Goal: Transaction & Acquisition: Obtain resource

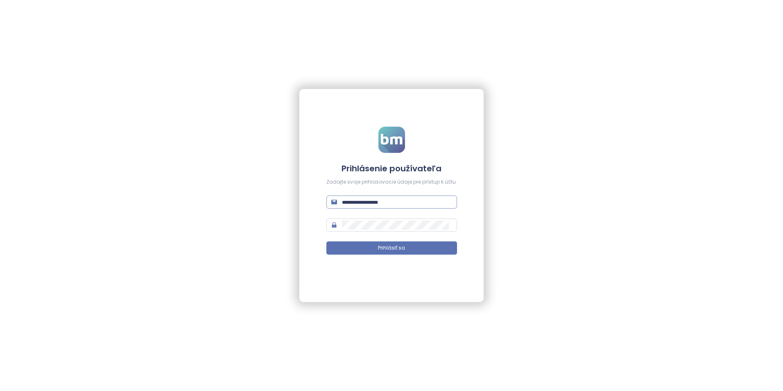
click at [356, 202] on input "text" at bounding box center [397, 201] width 110 height 9
click at [331, 148] on div at bounding box center [391, 140] width 131 height 26
click at [358, 198] on input "text" at bounding box center [397, 201] width 110 height 9
paste input "**********"
click at [503, 240] on div "**********" at bounding box center [391, 195] width 783 height 391
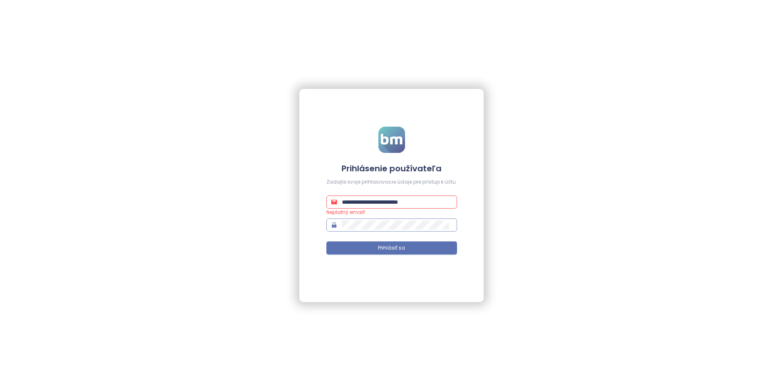
click at [340, 225] on span at bounding box center [391, 224] width 131 height 13
click at [388, 247] on span "Prihlásiť sa" at bounding box center [391, 248] width 27 height 8
click at [393, 249] on span "Prihlásiť sa" at bounding box center [391, 248] width 27 height 8
click at [433, 204] on input "**********" at bounding box center [397, 201] width 110 height 9
type input "**********"
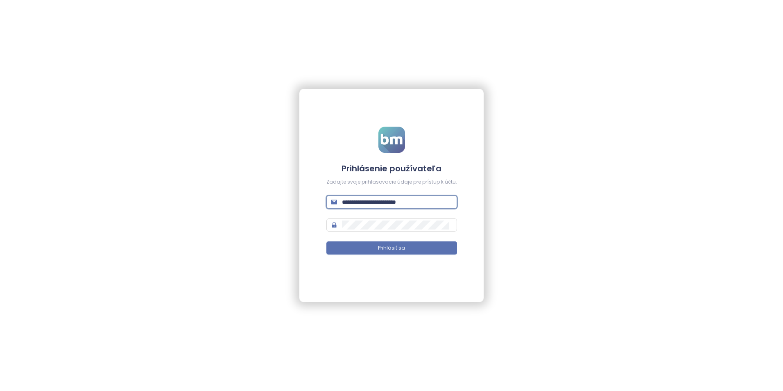
click at [533, 261] on div "**********" at bounding box center [391, 195] width 783 height 391
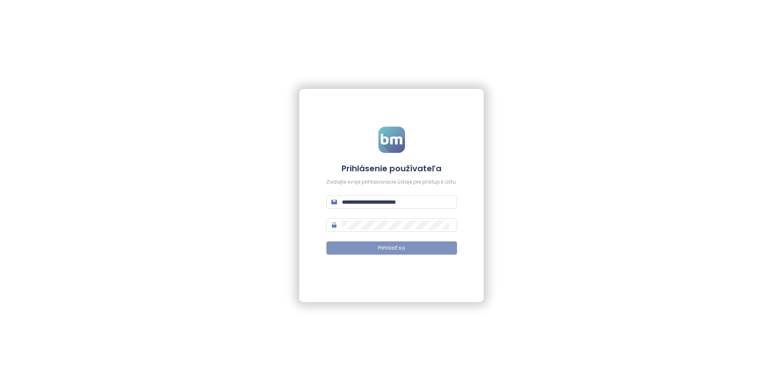
click at [404, 247] on span "Prihlásiť sa" at bounding box center [391, 248] width 27 height 8
click at [410, 248] on button "Prihlásiť sa" at bounding box center [391, 247] width 131 height 13
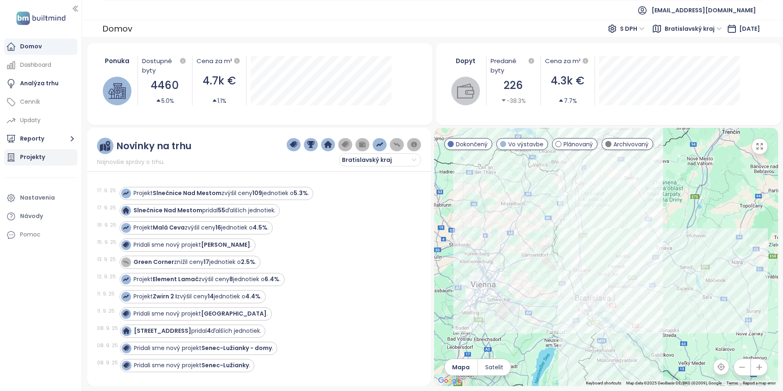
click at [44, 156] on div "Projekty" at bounding box center [40, 157] width 73 height 16
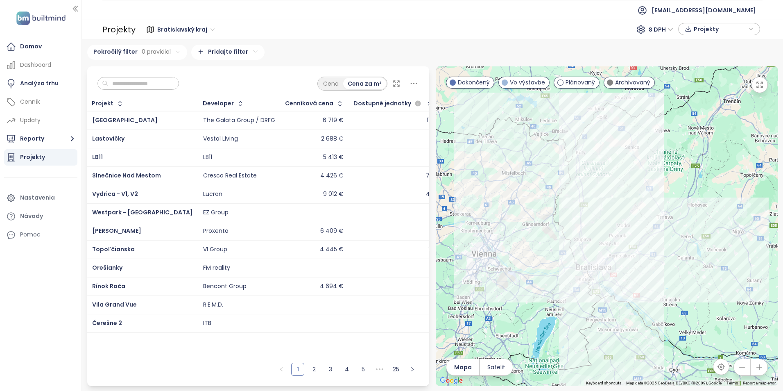
drag, startPoint x: 254, startPoint y: 104, endPoint x: 133, endPoint y: 82, distance: 122.9
click at [133, 82] on input "text" at bounding box center [141, 83] width 66 height 12
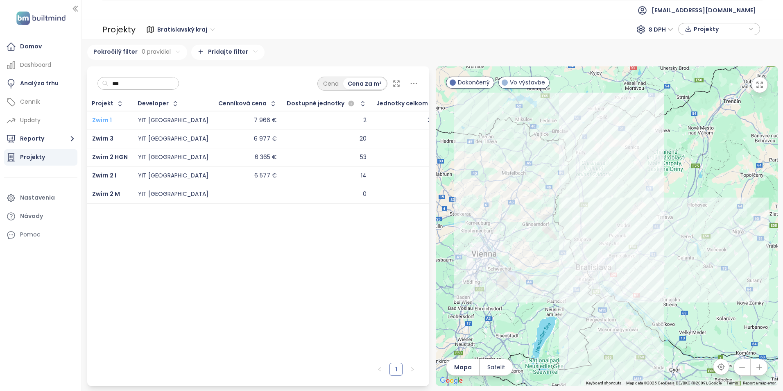
type input "***"
click at [108, 119] on span "Zwirn 1" at bounding box center [102, 120] width 20 height 8
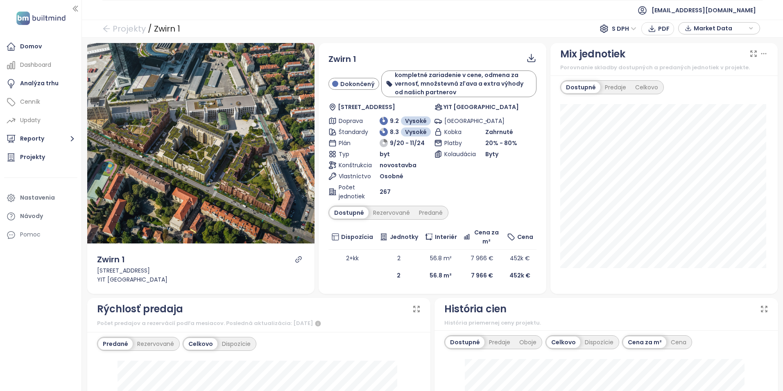
click at [752, 27] on icon "button" at bounding box center [751, 28] width 5 height 12
click at [742, 24] on span "Market Data" at bounding box center [720, 28] width 53 height 12
click at [752, 30] on icon "button" at bounding box center [751, 28] width 5 height 12
click at [711, 120] on span "Stiahnuť" at bounding box center [708, 119] width 26 height 9
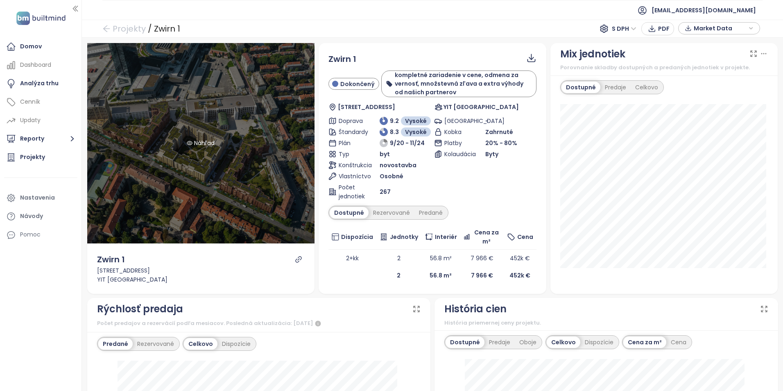
click at [215, 147] on div "Náhľad" at bounding box center [200, 142] width 31 height 9
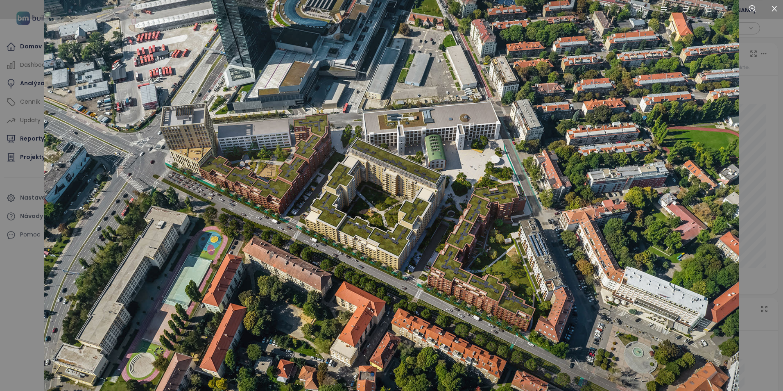
click at [318, 186] on img at bounding box center [391, 195] width 695 height 391
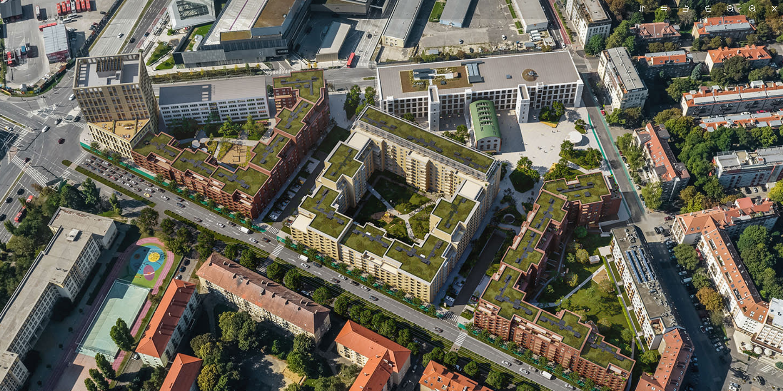
click at [774, 7] on icon "close" at bounding box center [774, 8] width 7 height 7
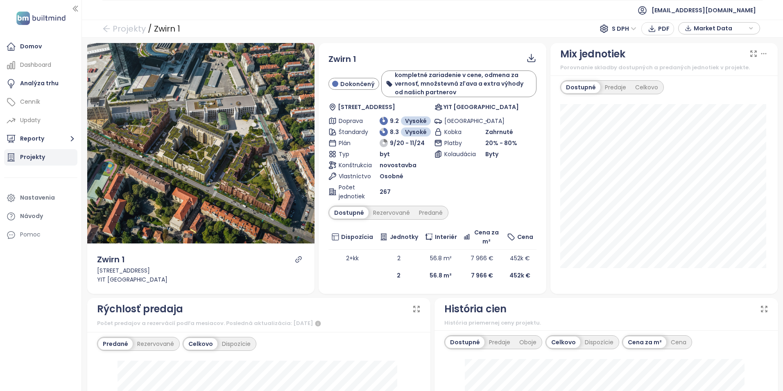
drag, startPoint x: 31, startPoint y: 153, endPoint x: 54, endPoint y: 159, distance: 24.0
click at [31, 153] on div "Projekty" at bounding box center [32, 157] width 25 height 10
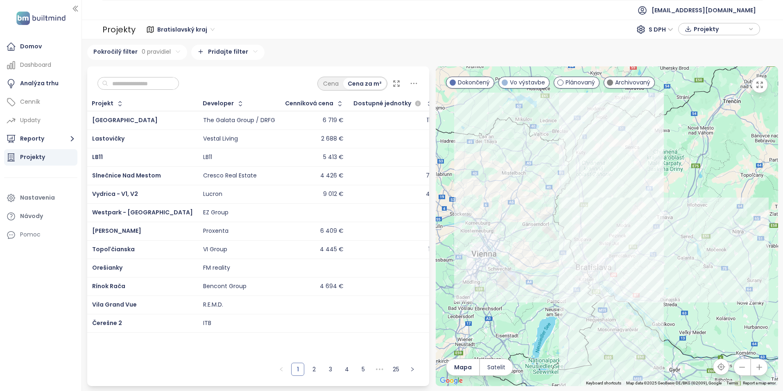
click at [147, 81] on input "text" at bounding box center [141, 83] width 66 height 12
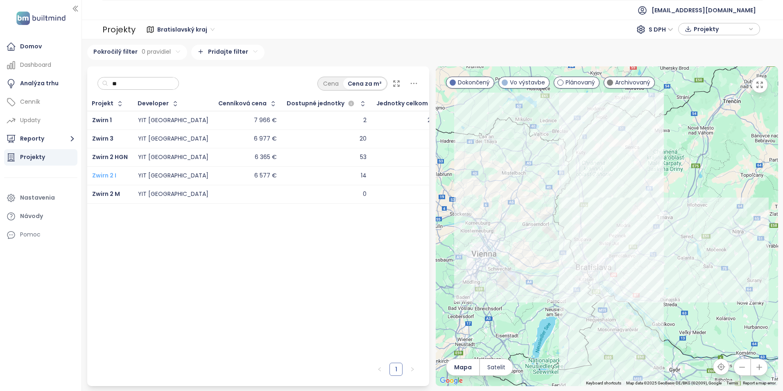
type input "**"
click at [104, 173] on span "Zwirn 2 I" at bounding box center [104, 175] width 24 height 8
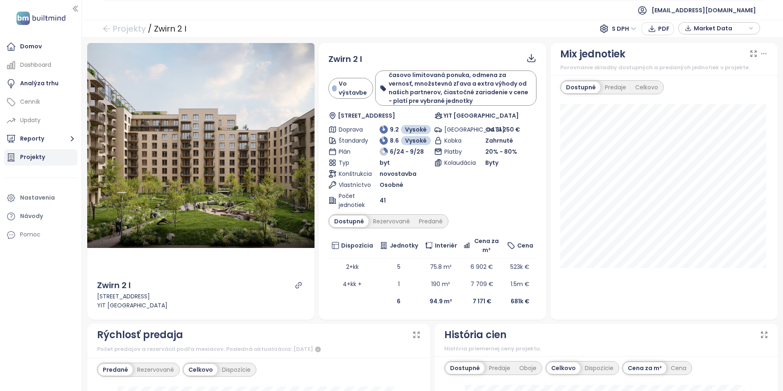
click at [46, 157] on div "Projekty" at bounding box center [40, 157] width 73 height 16
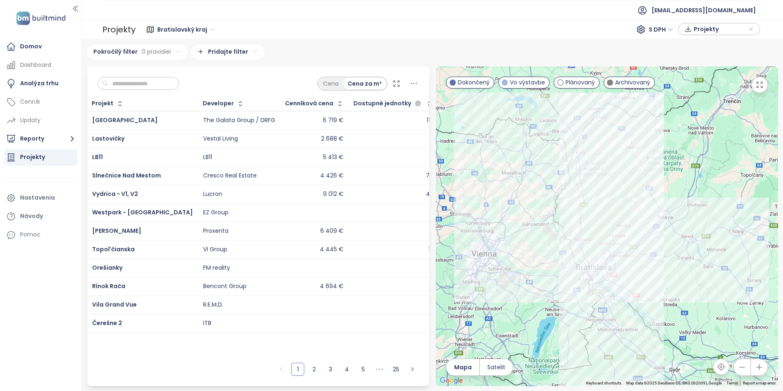
click at [134, 84] on input "text" at bounding box center [141, 83] width 66 height 12
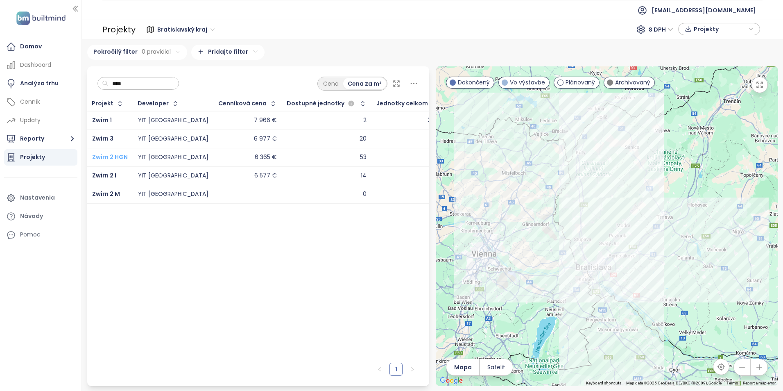
type input "****"
click at [118, 153] on span "Zwirn 2 HGN" at bounding box center [110, 157] width 36 height 8
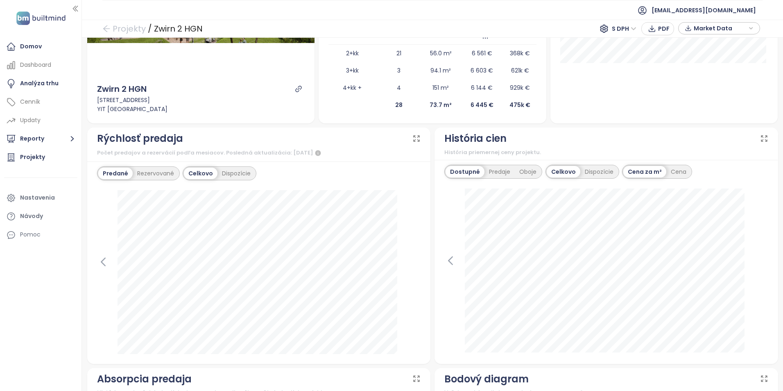
scroll to position [246, 0]
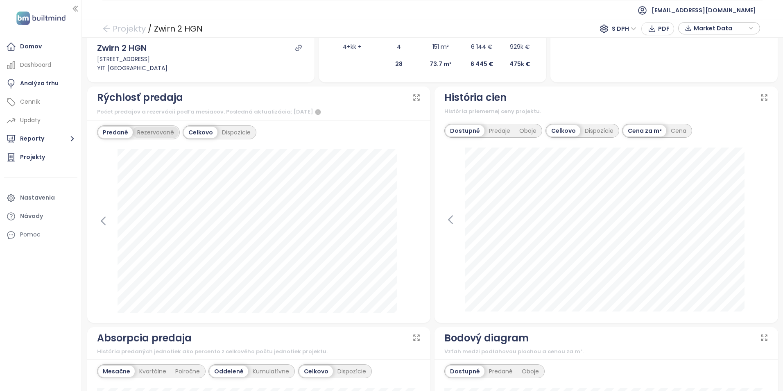
click at [159, 134] on div "Rezervované" at bounding box center [156, 132] width 46 height 11
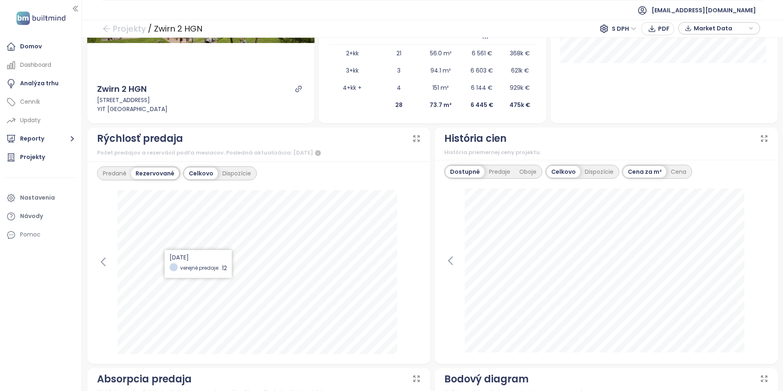
scroll to position [0, 0]
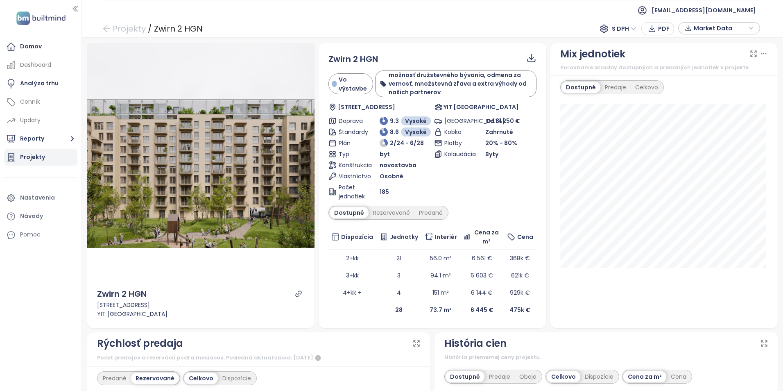
drag, startPoint x: 42, startPoint y: 158, endPoint x: 59, endPoint y: 163, distance: 17.4
click at [42, 158] on div "Projekty" at bounding box center [32, 157] width 25 height 10
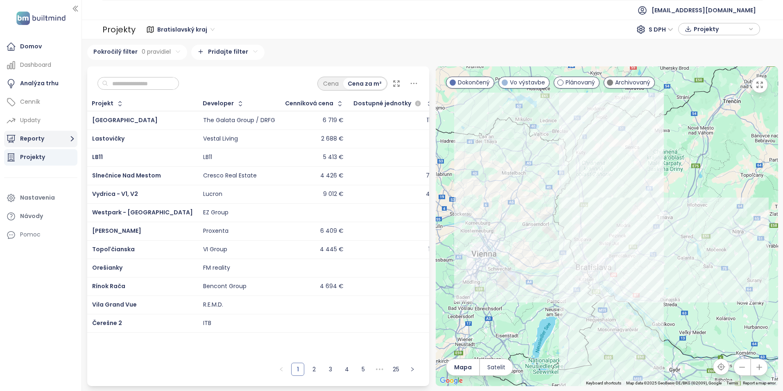
click at [59, 143] on button "Reporty" at bounding box center [40, 139] width 73 height 16
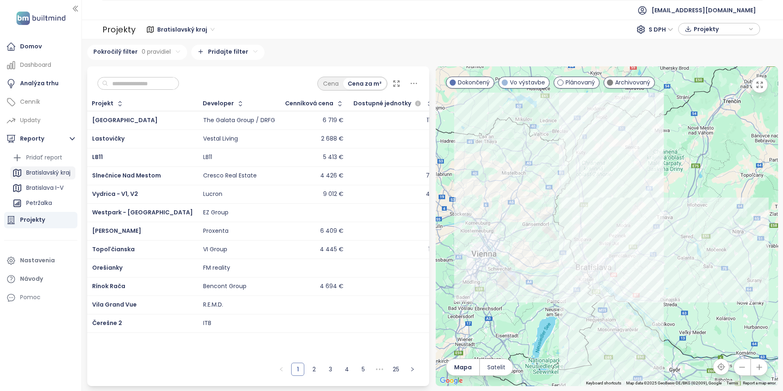
click at [47, 174] on div "Bratislavský kraj" at bounding box center [48, 173] width 44 height 10
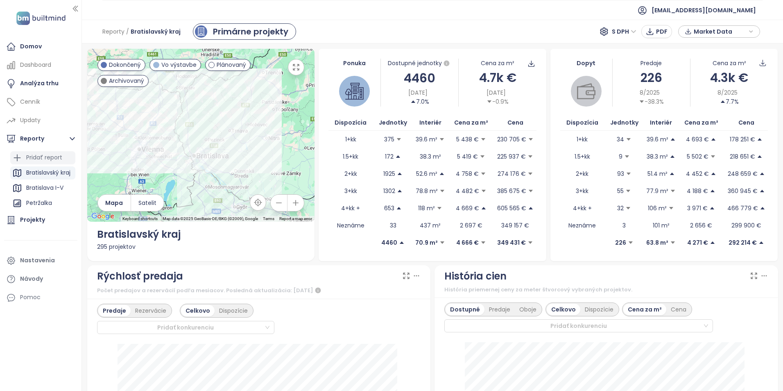
click at [55, 156] on div "Pridať report" at bounding box center [44, 157] width 36 height 10
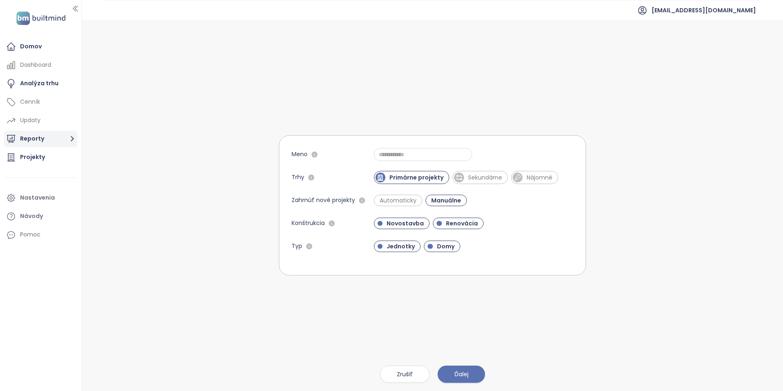
click at [70, 137] on icon "button" at bounding box center [72, 139] width 10 height 10
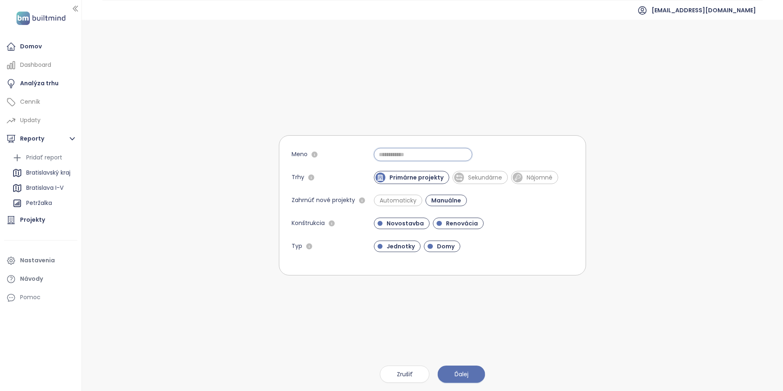
click at [402, 154] on input "Meno" at bounding box center [423, 154] width 98 height 13
type input "*******"
click at [400, 200] on span "Automaticky" at bounding box center [398, 200] width 45 height 8
click at [458, 373] on span "Ďalej" at bounding box center [462, 374] width 14 height 9
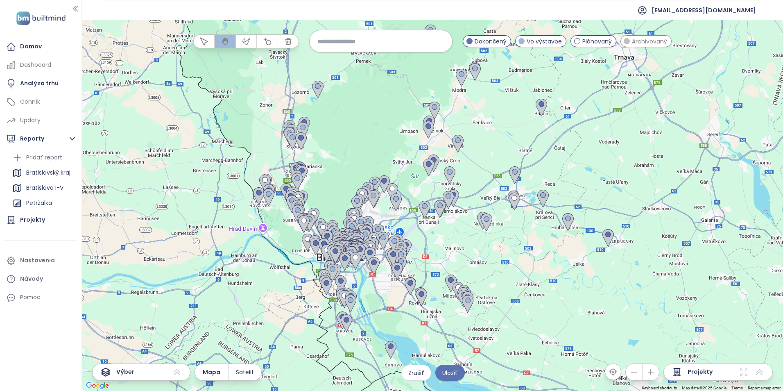
drag, startPoint x: 378, startPoint y: 221, endPoint x: 365, endPoint y: 167, distance: 55.6
click at [367, 165] on div at bounding box center [432, 205] width 701 height 371
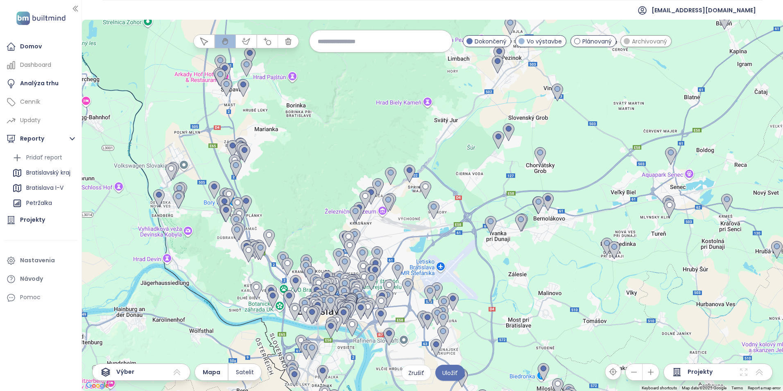
click at [335, 43] on input at bounding box center [381, 41] width 126 height 18
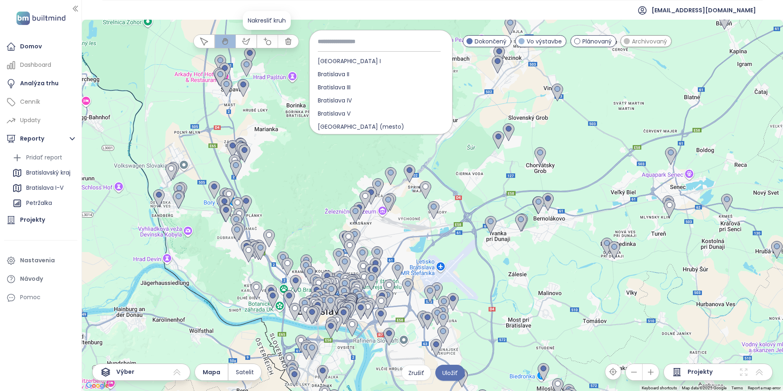
click at [268, 41] on icon "button" at bounding box center [267, 41] width 8 height 8
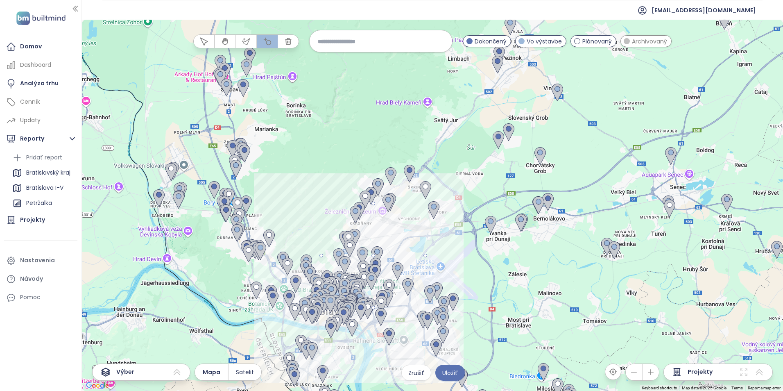
drag, startPoint x: 374, startPoint y: 256, endPoint x: 426, endPoint y: 258, distance: 51.2
click at [426, 258] on div at bounding box center [432, 205] width 701 height 371
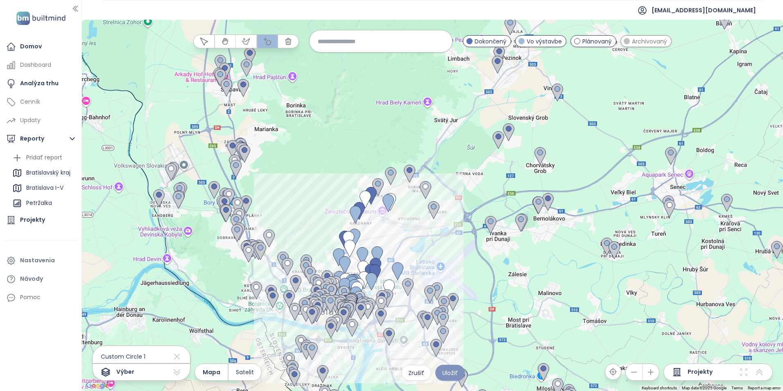
click at [453, 376] on span "Uložiť" at bounding box center [450, 372] width 16 height 9
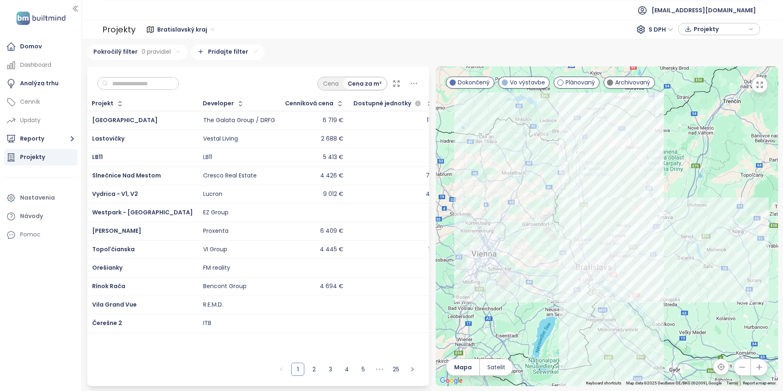
click at [479, 84] on span "Dokončený" at bounding box center [474, 82] width 32 height 9
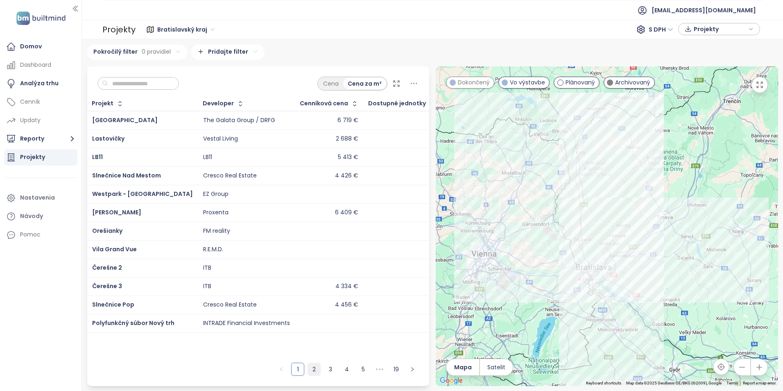
click at [315, 366] on link "2" at bounding box center [314, 369] width 12 height 12
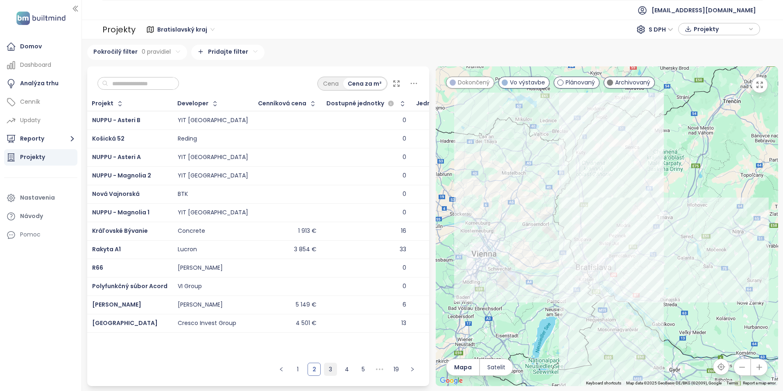
click at [329, 367] on link "3" at bounding box center [330, 369] width 12 height 12
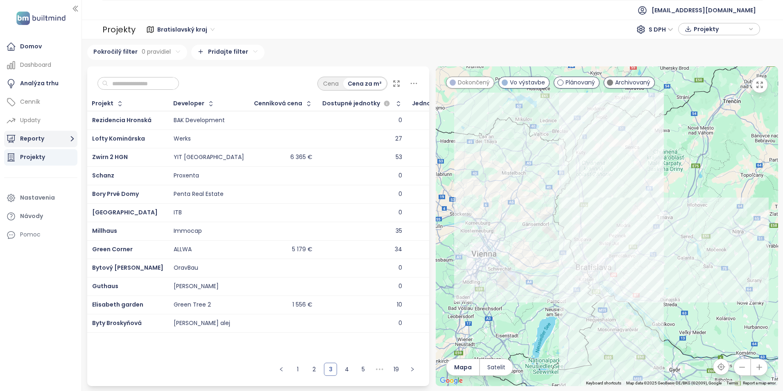
click at [45, 138] on button "Reporty" at bounding box center [40, 139] width 73 height 16
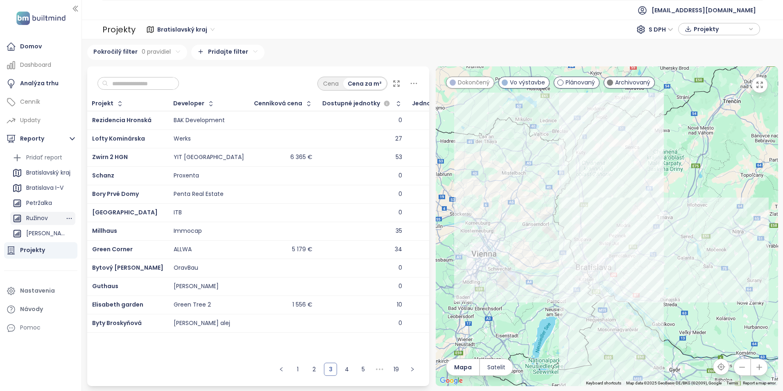
click at [42, 217] on div "Ružinov" at bounding box center [37, 218] width 22 height 10
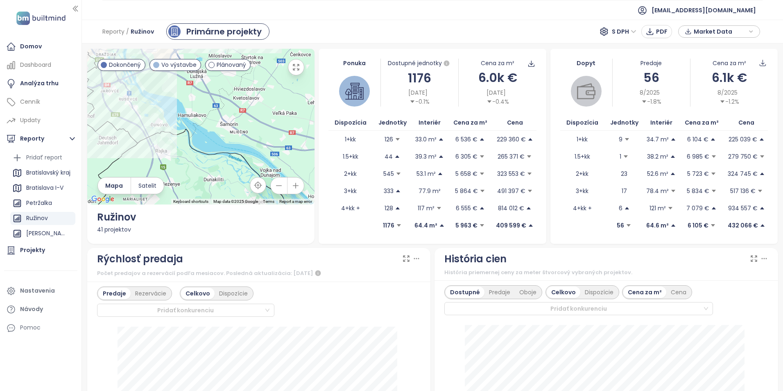
click at [752, 29] on icon "button" at bounding box center [751, 31] width 5 height 12
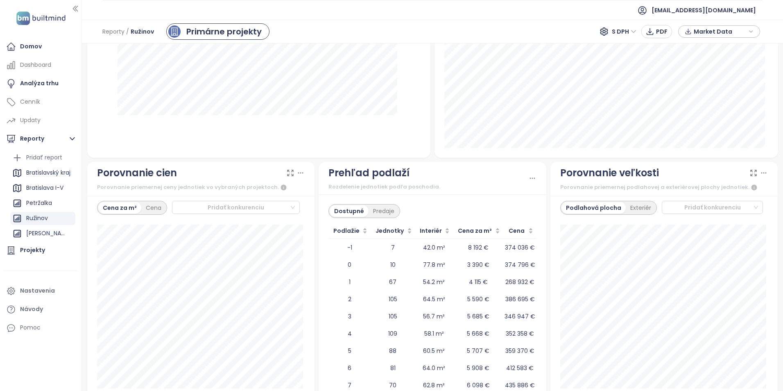
scroll to position [911, 0]
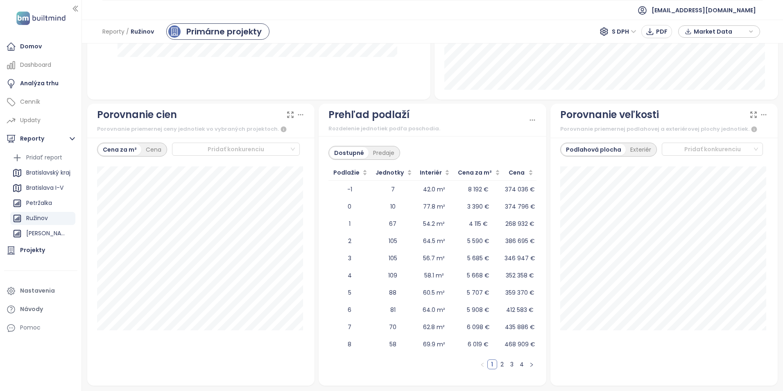
click at [499, 363] on link "2" at bounding box center [502, 364] width 9 height 9
click at [508, 363] on link "3" at bounding box center [512, 364] width 9 height 9
click at [517, 362] on link "4" at bounding box center [521, 364] width 9 height 9
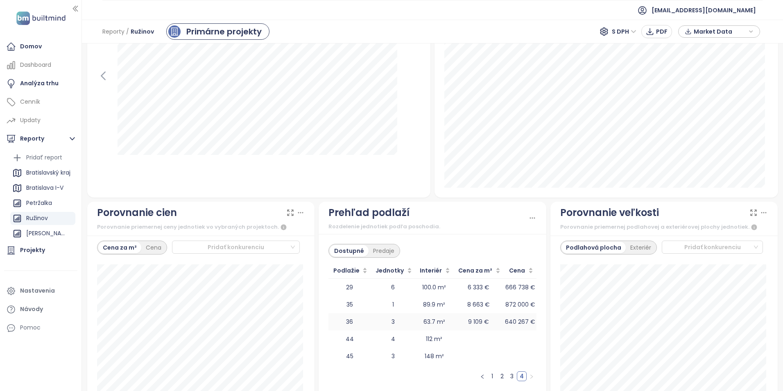
scroll to position [865, 0]
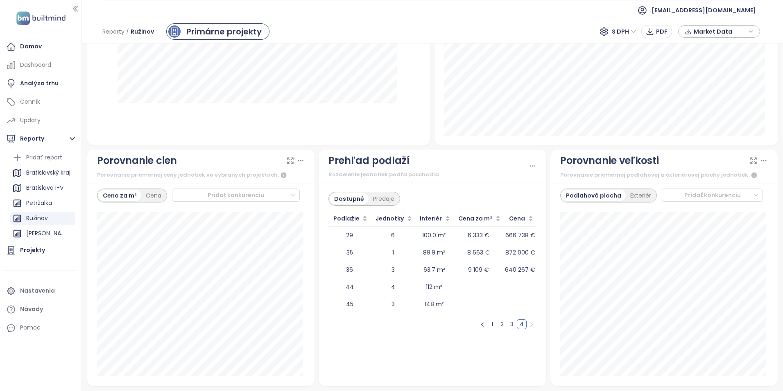
click at [488, 323] on link "1" at bounding box center [492, 324] width 9 height 9
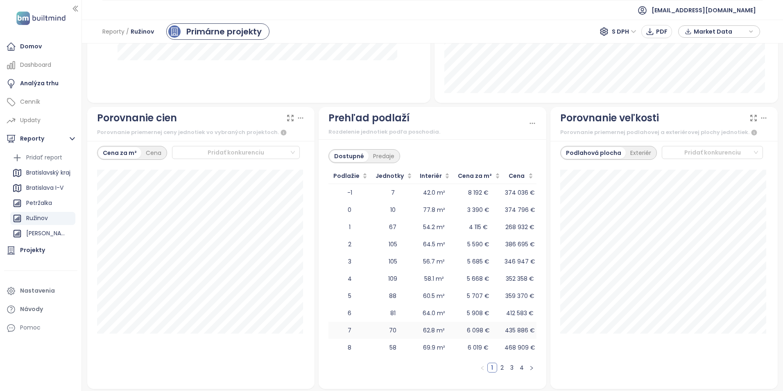
scroll to position [911, 0]
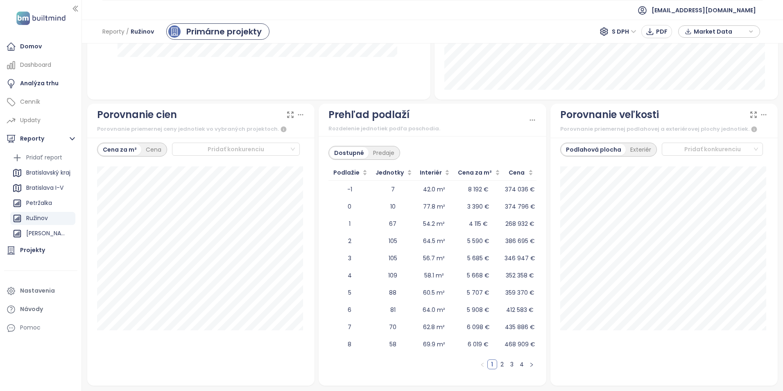
click at [499, 362] on link "2" at bounding box center [502, 364] width 9 height 9
click at [508, 364] on link "3" at bounding box center [512, 364] width 9 height 9
click at [518, 363] on link "4" at bounding box center [521, 364] width 9 height 9
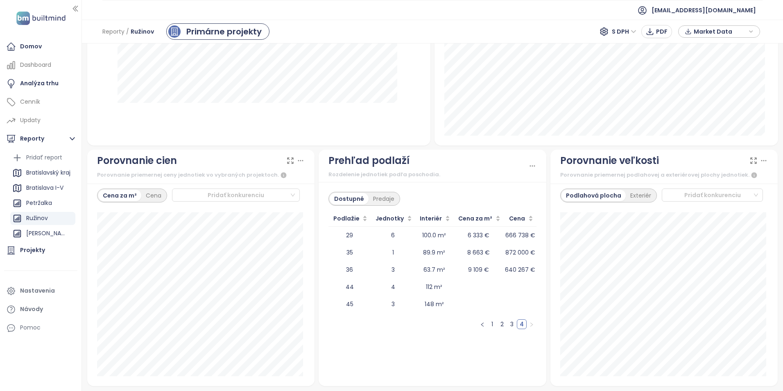
click at [490, 324] on link "1" at bounding box center [492, 324] width 9 height 9
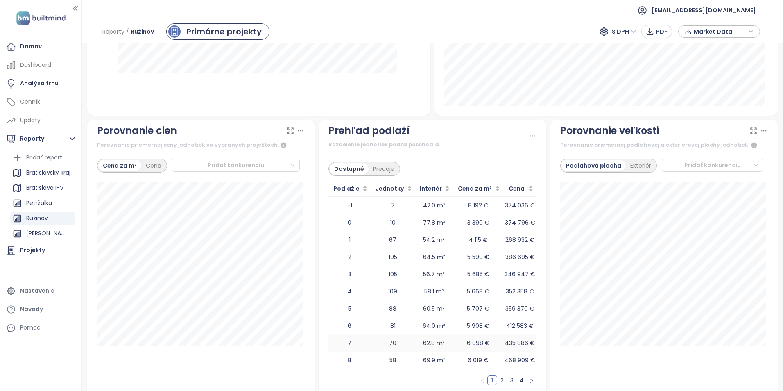
scroll to position [911, 0]
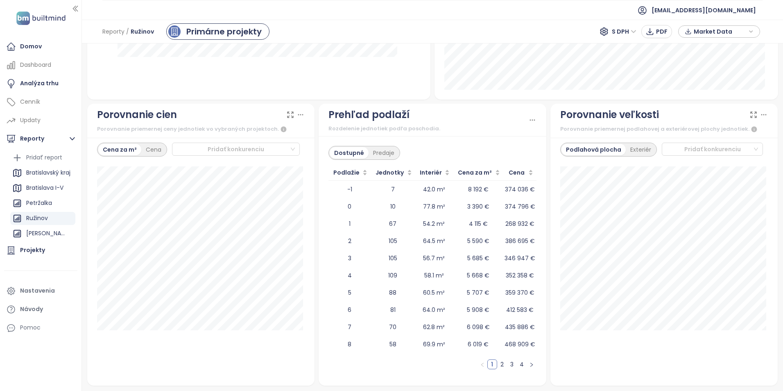
click at [498, 363] on link "2" at bounding box center [502, 364] width 9 height 9
click at [508, 364] on link "3" at bounding box center [512, 364] width 9 height 9
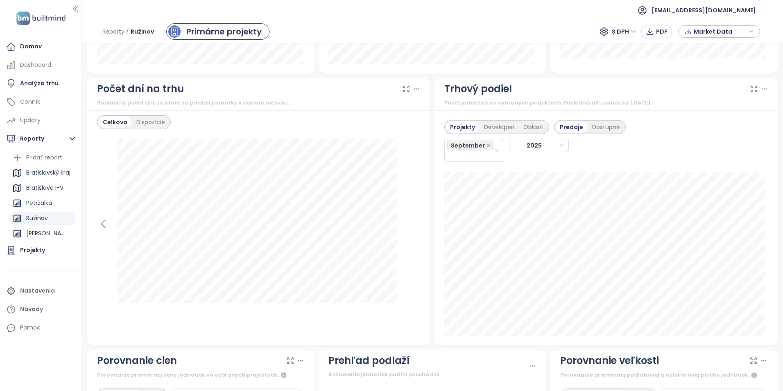
scroll to position [501, 0]
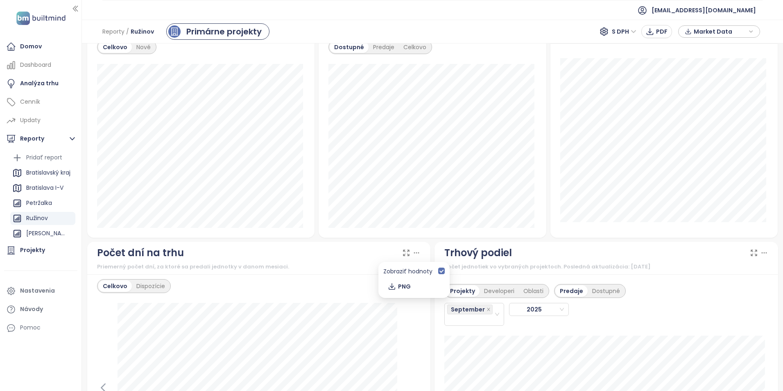
click at [415, 253] on icon at bounding box center [417, 253] width 8 height 8
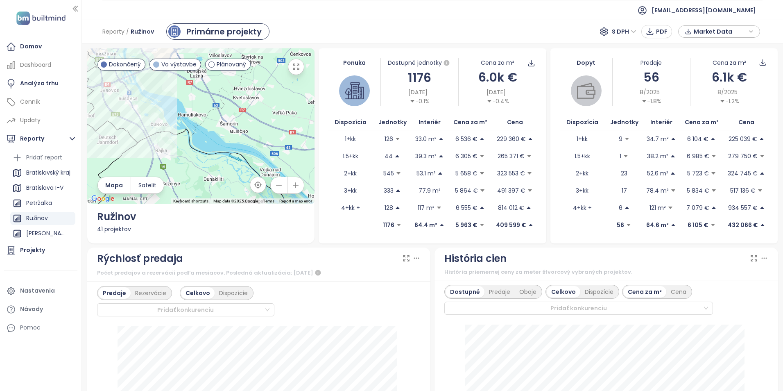
scroll to position [0, 0]
click at [154, 297] on div "Rezervácie" at bounding box center [151, 293] width 40 height 11
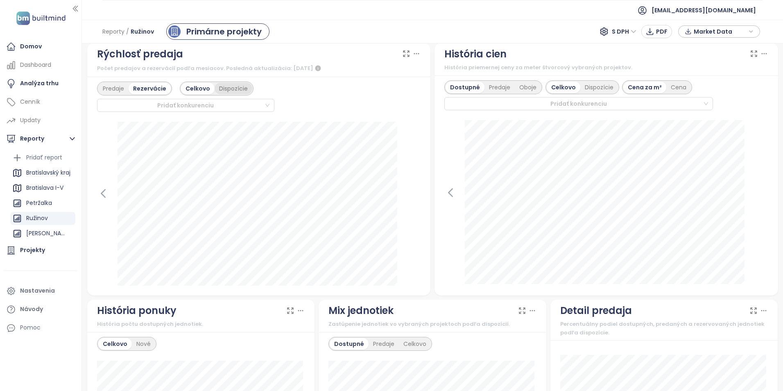
click at [238, 89] on div "Dispozície" at bounding box center [234, 88] width 38 height 11
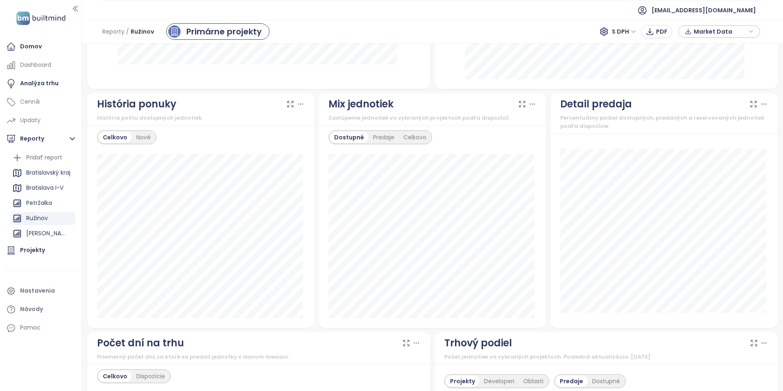
scroll to position [369, 0]
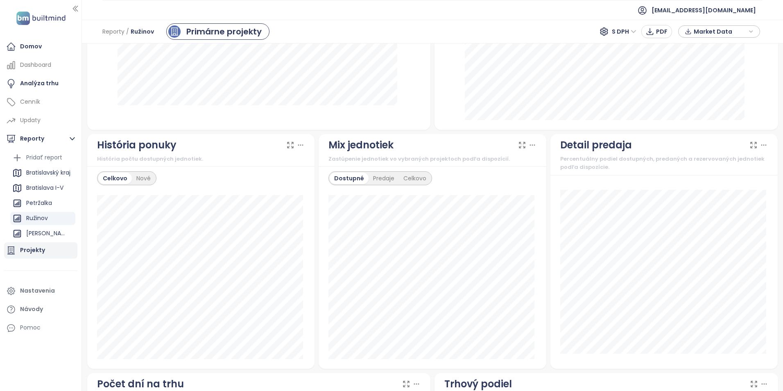
click at [40, 248] on div "Projekty" at bounding box center [32, 250] width 25 height 10
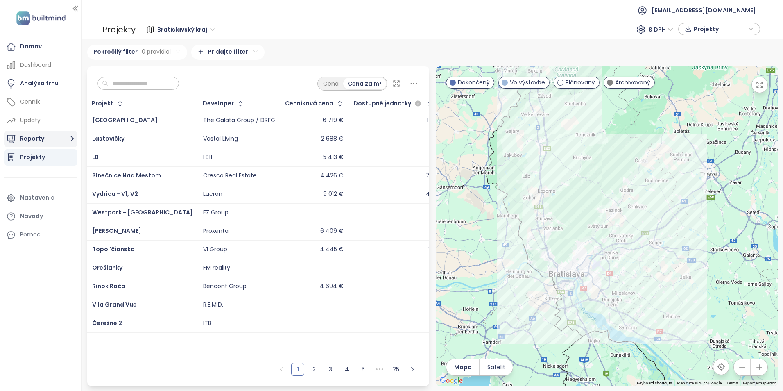
click at [45, 136] on button "Reporty" at bounding box center [40, 139] width 73 height 16
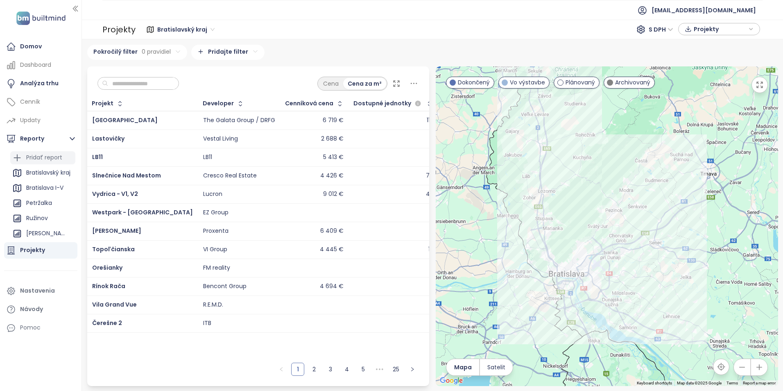
click at [50, 155] on div "Pridať report" at bounding box center [44, 157] width 36 height 10
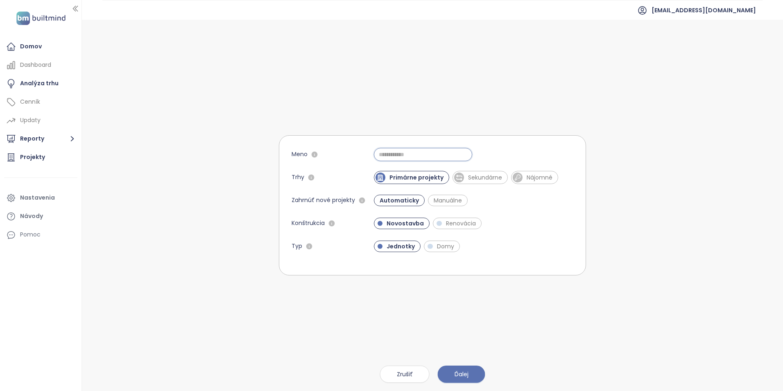
click at [403, 156] on input "Meno" at bounding box center [423, 154] width 98 height 13
type input "*******"
click at [457, 374] on span "Ďalej" at bounding box center [462, 374] width 14 height 9
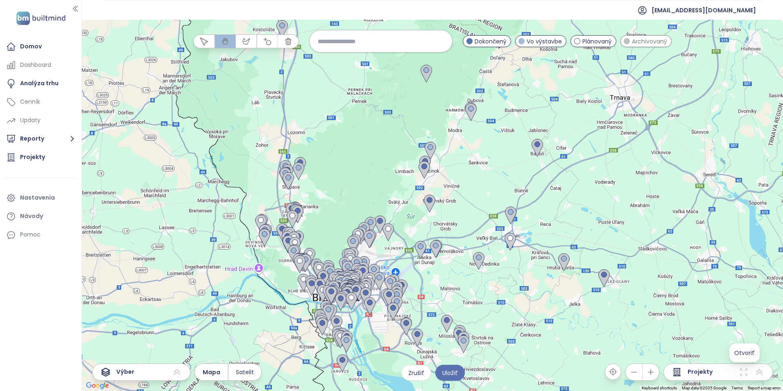
click at [744, 373] on icon at bounding box center [744, 372] width 10 height 10
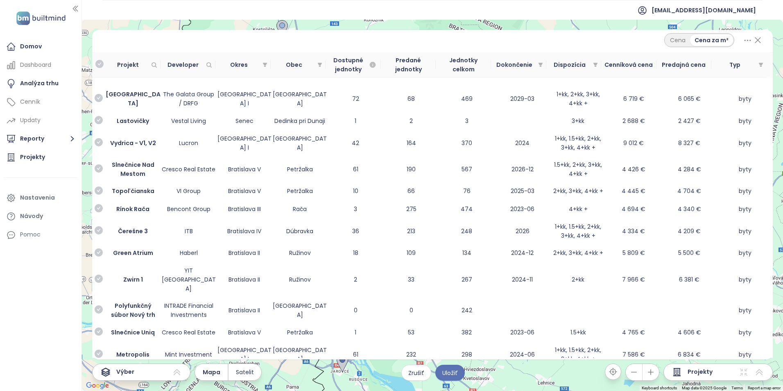
click at [742, 372] on icon at bounding box center [744, 372] width 10 height 10
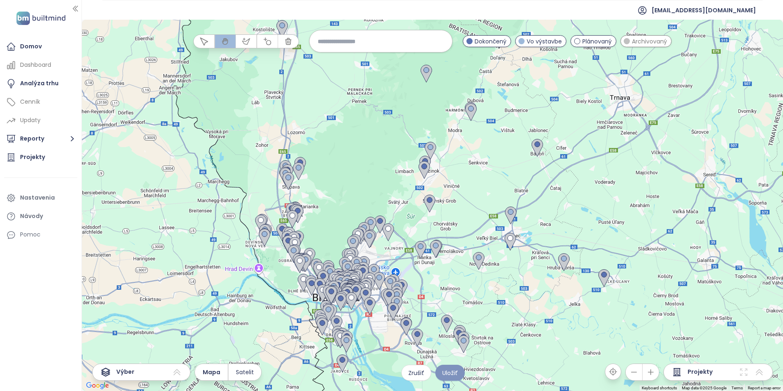
click at [456, 372] on span "Uložiť" at bounding box center [450, 372] width 16 height 9
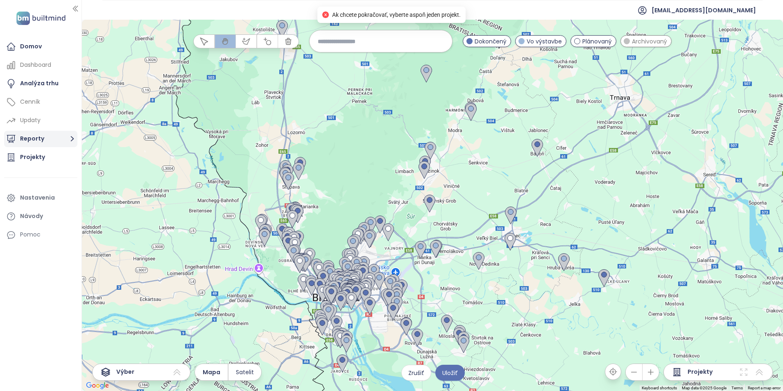
click at [50, 140] on button "Reporty" at bounding box center [40, 139] width 73 height 16
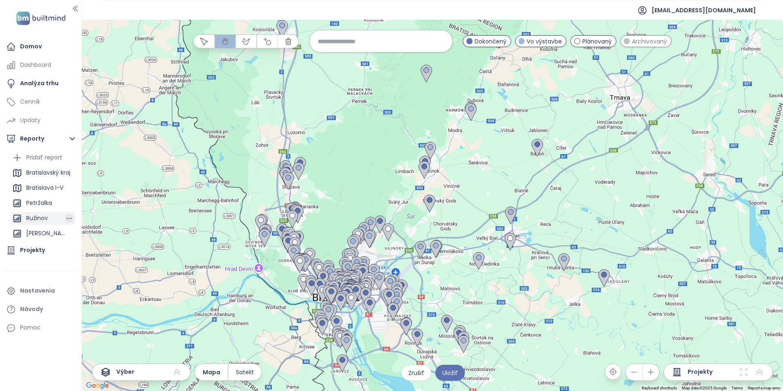
click at [72, 217] on icon "button" at bounding box center [69, 218] width 8 height 8
click at [50, 277] on li at bounding box center [40, 271] width 73 height 20
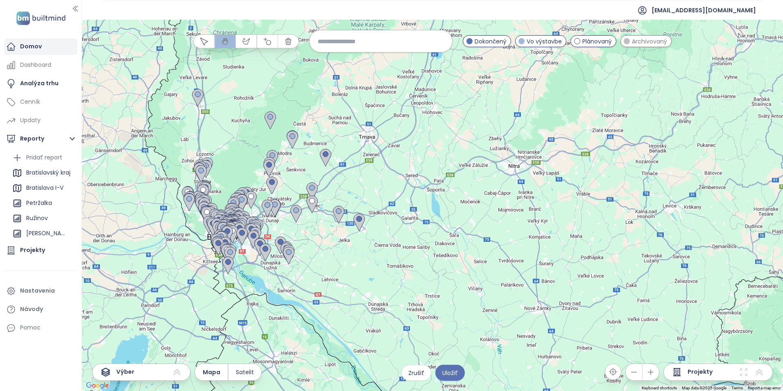
click at [29, 45] on div "Domov" at bounding box center [31, 46] width 22 height 10
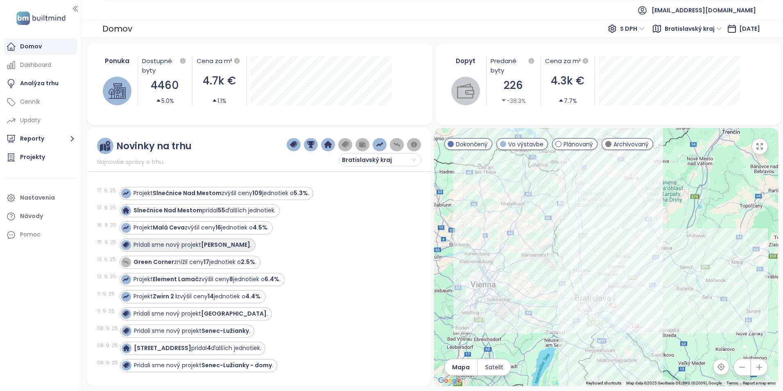
click at [215, 247] on strong "[PERSON_NAME]" at bounding box center [225, 244] width 49 height 8
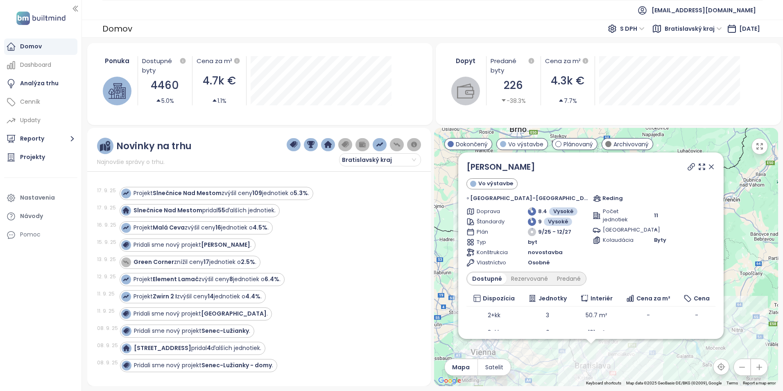
click at [636, 28] on span "S DPH" at bounding box center [632, 29] width 25 height 12
click at [39, 82] on div "Analýza trhu" at bounding box center [39, 83] width 39 height 10
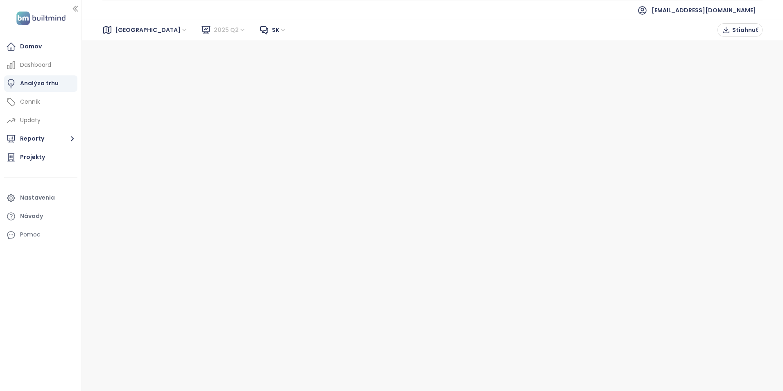
click at [214, 31] on span "2025 Q2" at bounding box center [230, 30] width 32 height 12
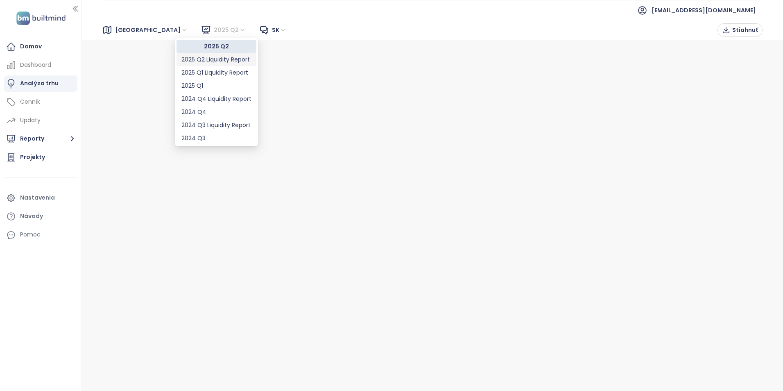
click at [217, 58] on div "2025 Q2 Liquidity Report" at bounding box center [216, 59] width 70 height 9
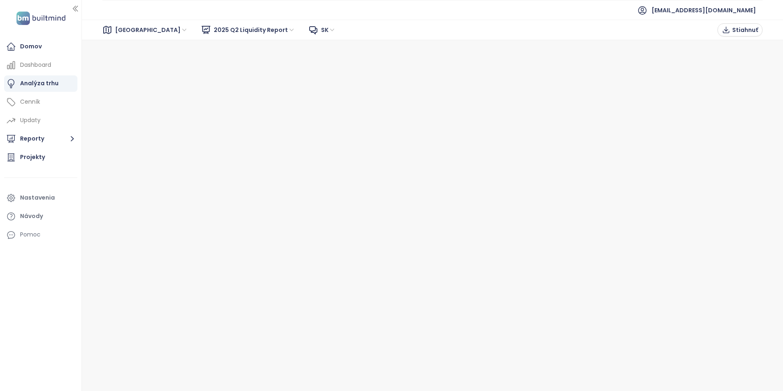
click at [321, 29] on span "sk" at bounding box center [328, 30] width 15 height 12
click at [250, 32] on span "2025 Q2 Liquidity Report" at bounding box center [255, 30] width 82 height 12
click at [57, 138] on button "Reporty" at bounding box center [40, 139] width 73 height 16
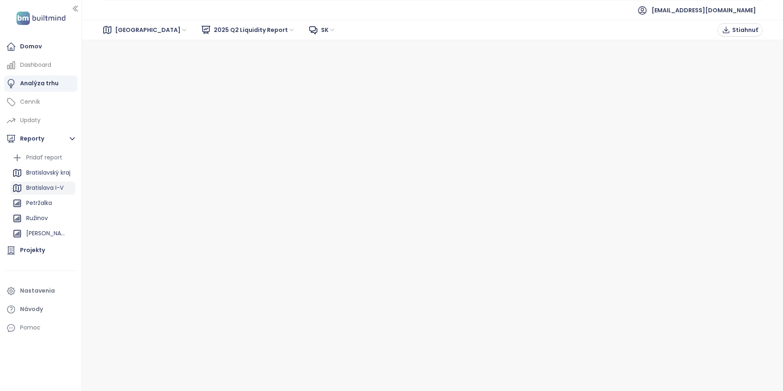
click at [51, 187] on div "Bratislava I-V" at bounding box center [44, 188] width 37 height 10
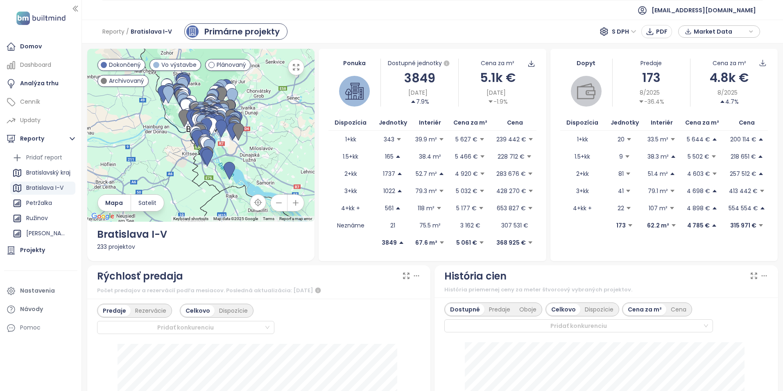
drag, startPoint x: 52, startPoint y: 208, endPoint x: 340, endPoint y: 145, distance: 295.1
click at [52, 208] on div "Petržalka" at bounding box center [39, 203] width 26 height 10
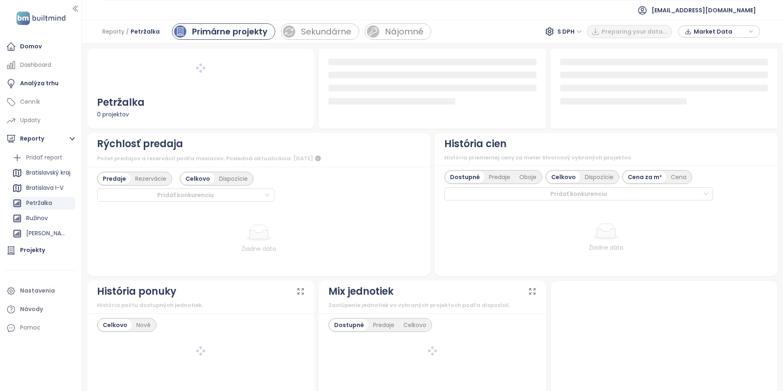
click at [750, 34] on icon "button" at bounding box center [751, 31] width 5 height 12
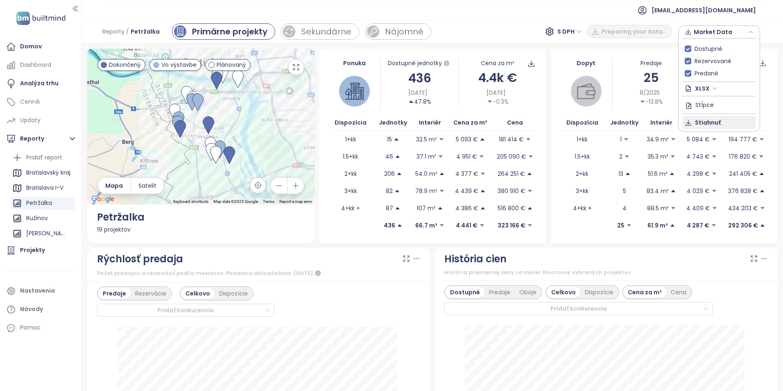
click at [724, 122] on button "Stiahnuť" at bounding box center [719, 122] width 73 height 13
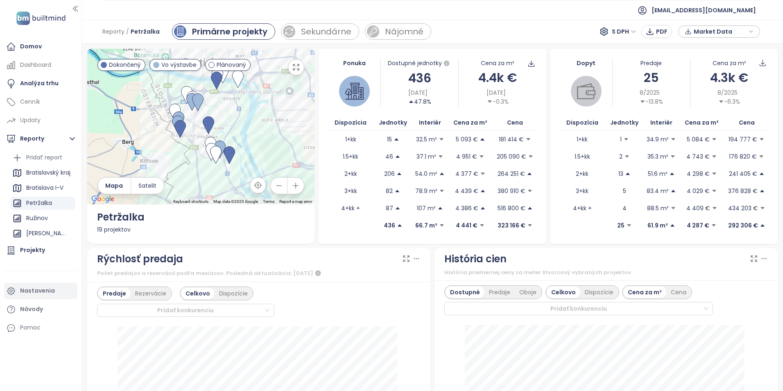
click at [41, 290] on div "Nastavenia" at bounding box center [37, 291] width 35 height 10
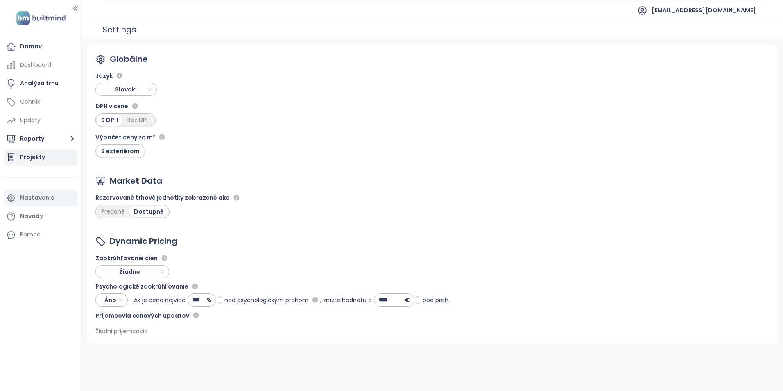
click at [35, 155] on div "Projekty" at bounding box center [32, 157] width 25 height 10
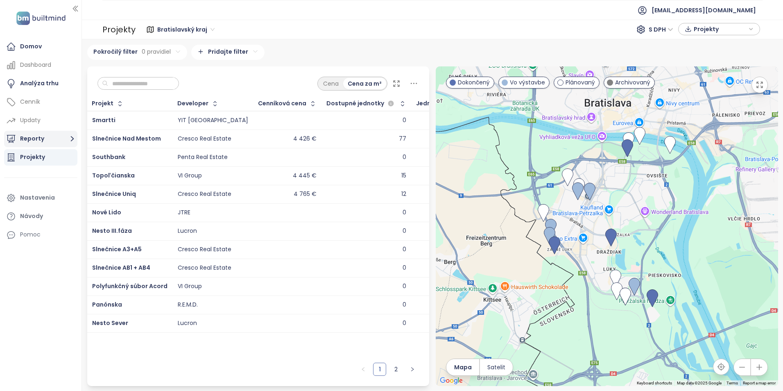
click at [48, 139] on button "Reporty" at bounding box center [40, 139] width 73 height 16
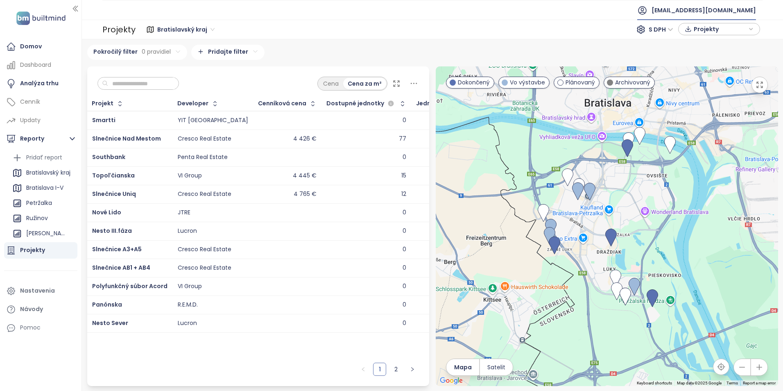
click at [700, 12] on span "[EMAIL_ADDRESS][DOMAIN_NAME]" at bounding box center [704, 10] width 104 height 20
click at [701, 36] on li "Odhlásiť sa" at bounding box center [708, 33] width 93 height 16
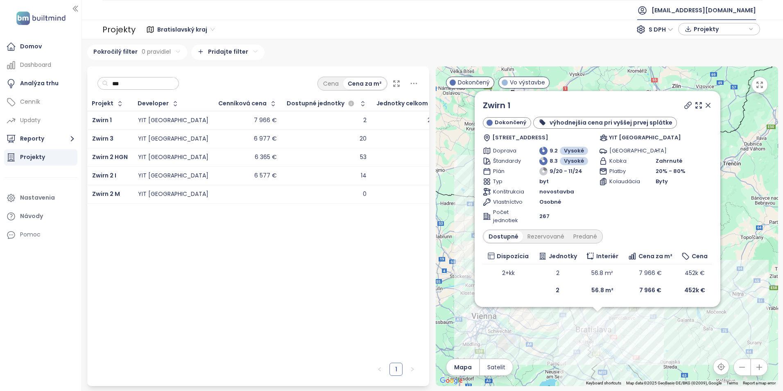
click at [754, 15] on span "[EMAIL_ADDRESS][DOMAIN_NAME]" at bounding box center [704, 10] width 104 height 20
click at [713, 33] on li "Odhlásiť sa" at bounding box center [708, 33] width 93 height 16
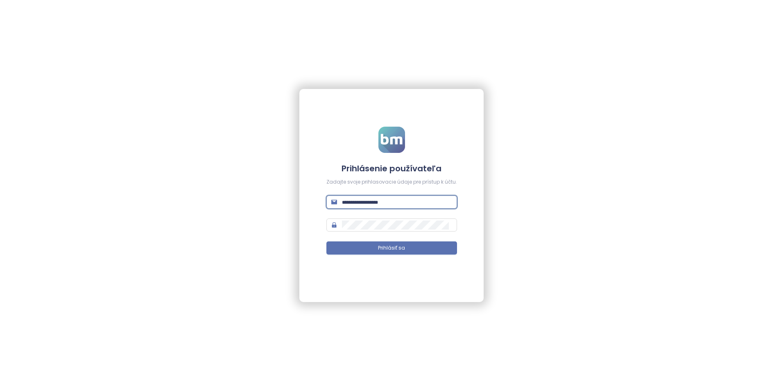
click at [350, 205] on input "text" at bounding box center [397, 201] width 110 height 9
type input "**********"
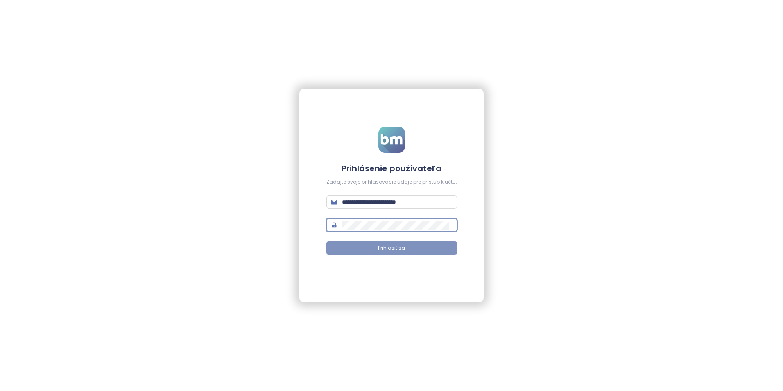
click at [383, 248] on span "Prihlásiť sa" at bounding box center [391, 248] width 27 height 8
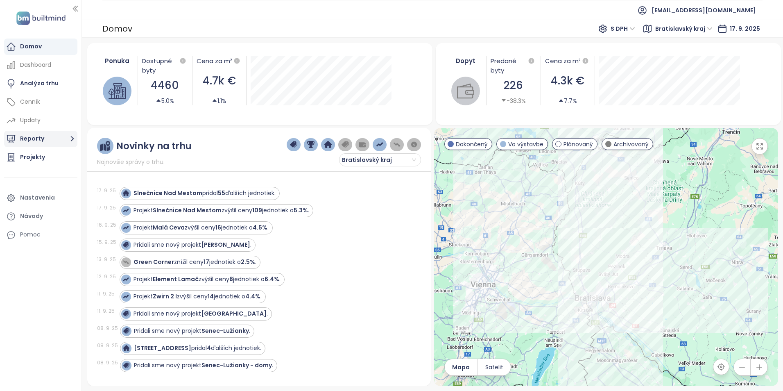
click at [57, 138] on button "Reporty" at bounding box center [40, 139] width 73 height 16
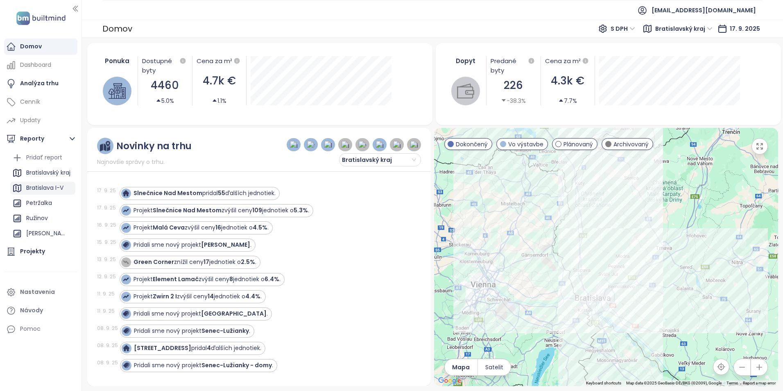
click at [53, 189] on div "Bratislava I-V" at bounding box center [44, 188] width 37 height 10
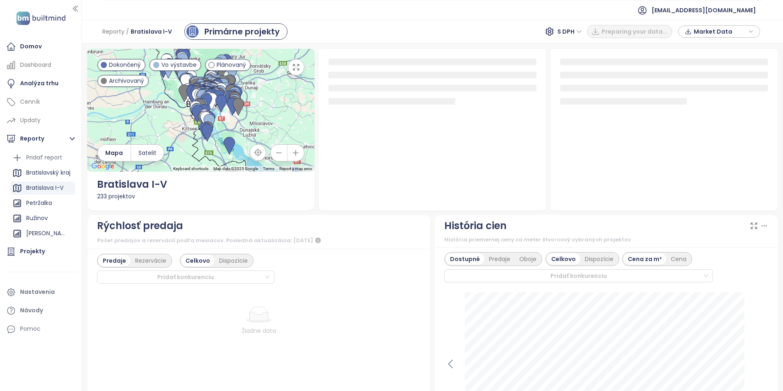
click at [749, 32] on icon "button" at bounding box center [751, 31] width 5 height 12
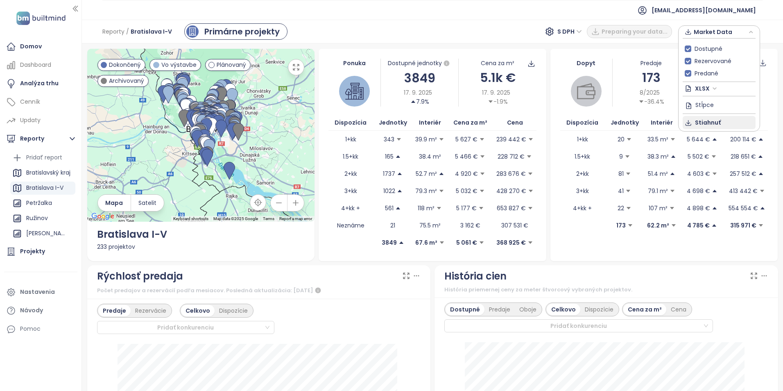
click at [711, 124] on span "Stiahnuť" at bounding box center [708, 122] width 26 height 9
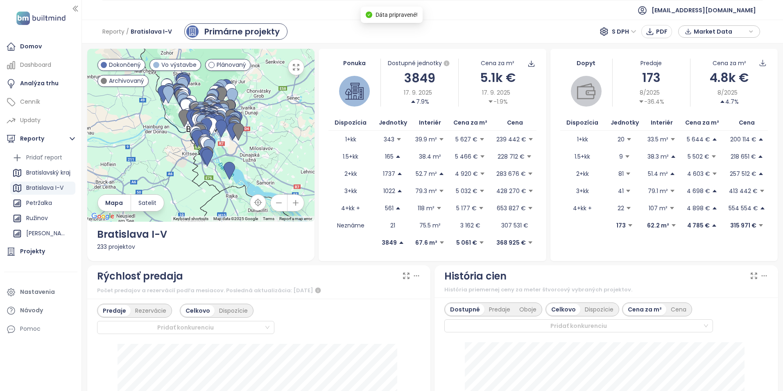
click at [750, 32] on icon "button" at bounding box center [751, 31] width 5 height 12
